Goal: Task Accomplishment & Management: Manage account settings

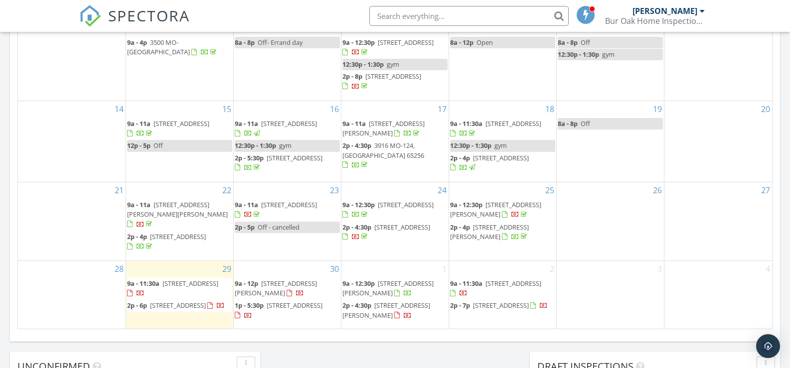
scroll to position [648, 0]
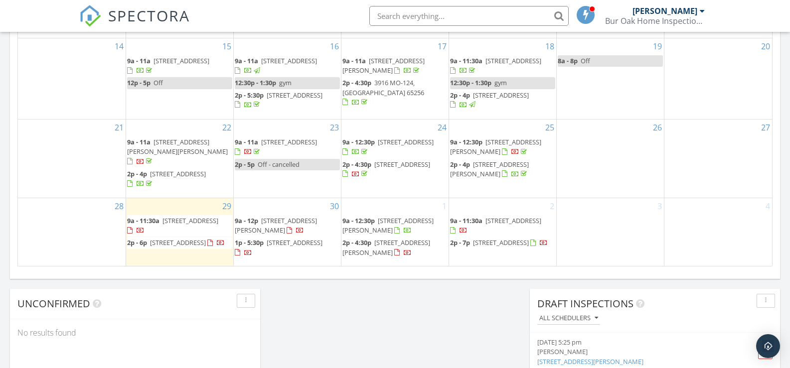
click at [470, 169] on span "2p - 4p" at bounding box center [460, 164] width 20 height 9
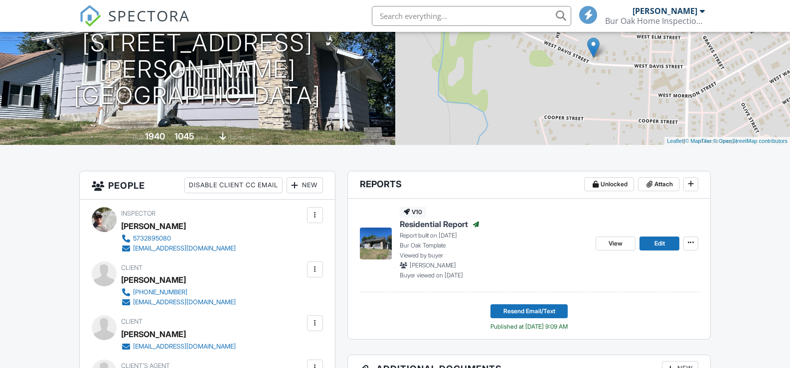
scroll to position [149, 0]
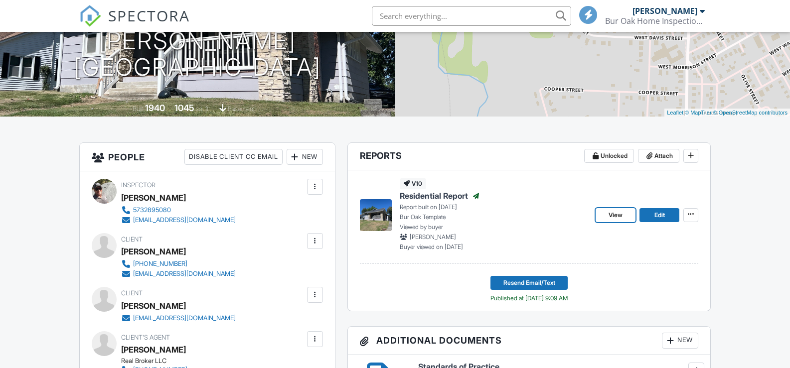
click at [605, 213] on link "View" at bounding box center [615, 215] width 40 height 14
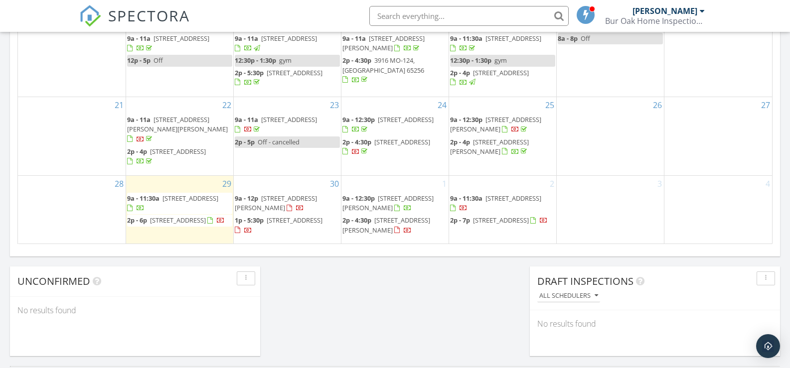
scroll to position [671, 0]
click at [276, 195] on span "215 -217 E Morgan St, Boonville 65233" at bounding box center [276, 202] width 82 height 18
